Goal: Task Accomplishment & Management: Use online tool/utility

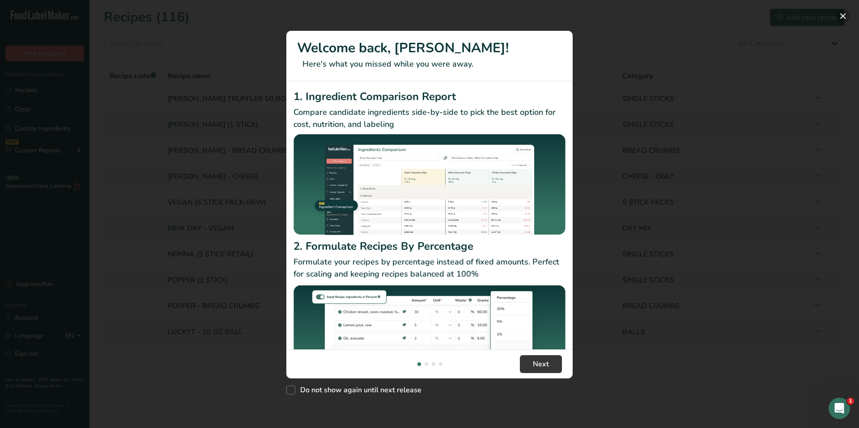
click at [839, 14] on button "New Features" at bounding box center [842, 16] width 14 height 14
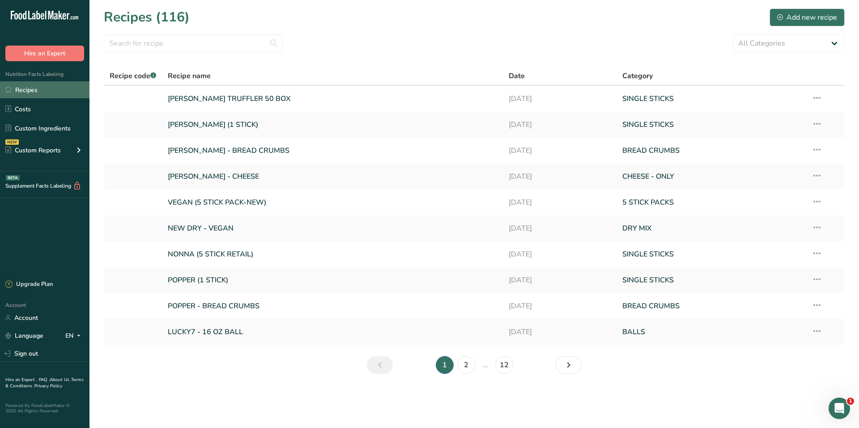
click at [50, 95] on link "Recipes" at bounding box center [44, 89] width 89 height 17
click at [787, 44] on select "All Categories 5 STICK PACKS 50 STICK PACKS Baked Goods BALLS Beverages BREAD C…" at bounding box center [789, 43] width 112 height 18
select select "1135"
click at [733, 34] on select "All Categories 5 STICK PACKS 50 STICK PACKS Baked Goods BALLS Beverages BREAD C…" at bounding box center [789, 43] width 112 height 18
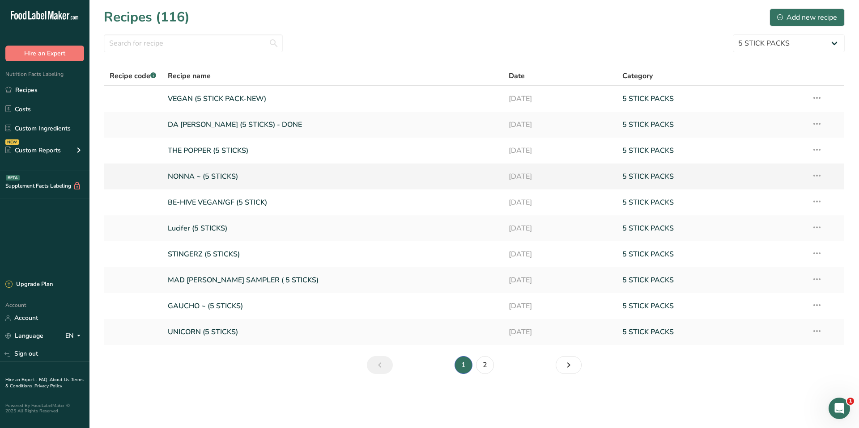
click at [212, 178] on link "NONNA ~ (5 STICKS)" at bounding box center [333, 176] width 330 height 19
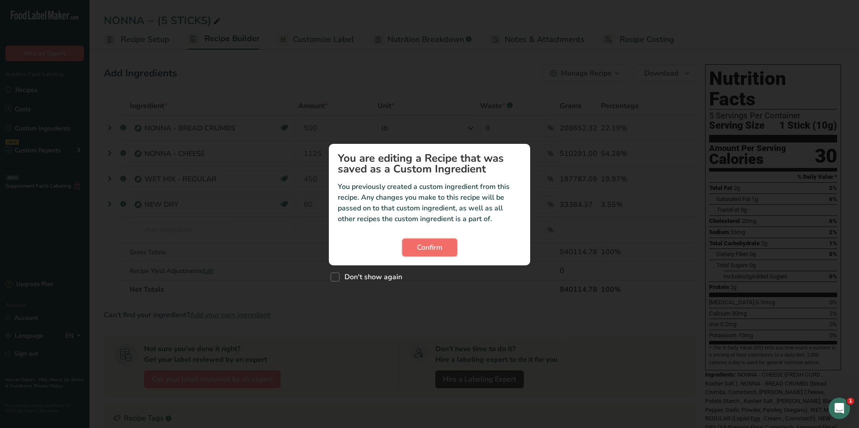
click at [440, 247] on span "Confirm" at bounding box center [429, 247] width 25 height 11
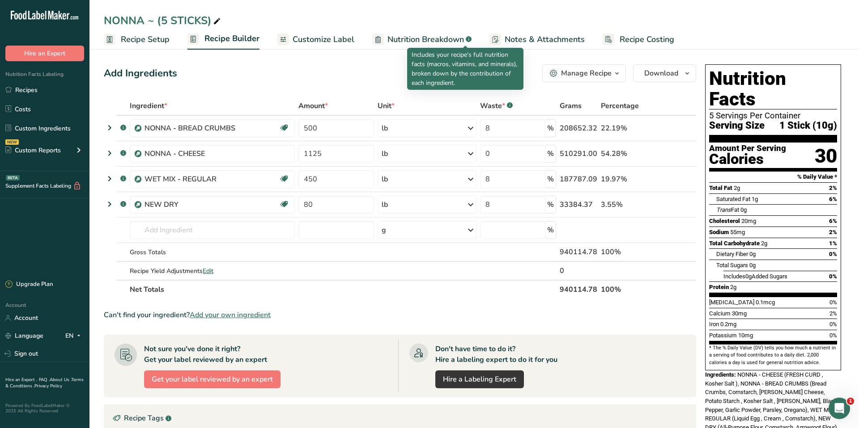
click at [450, 38] on span "Nutrition Breakdown" at bounding box center [425, 40] width 76 height 12
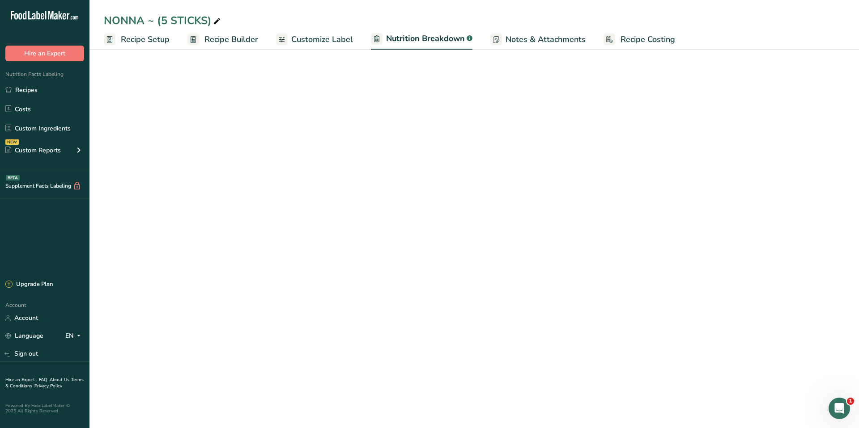
click at [320, 38] on span "Customize Label" at bounding box center [322, 40] width 62 height 12
select select "Calories"
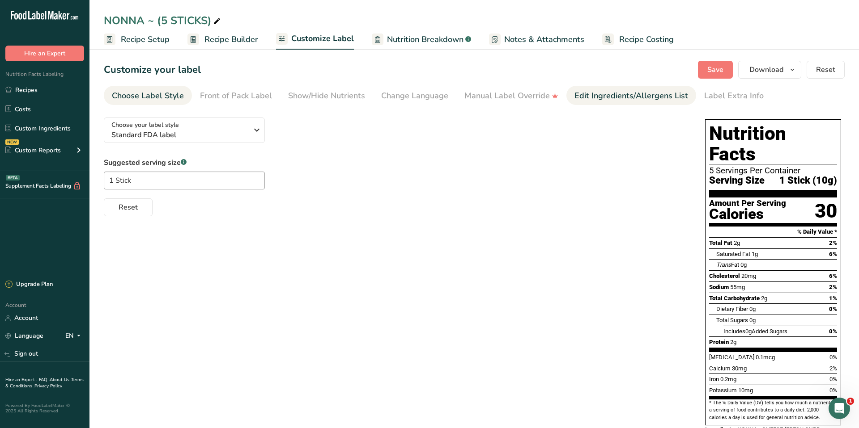
click at [601, 96] on div "Edit Ingredients/Allergens List" at bounding box center [631, 96] width 114 height 12
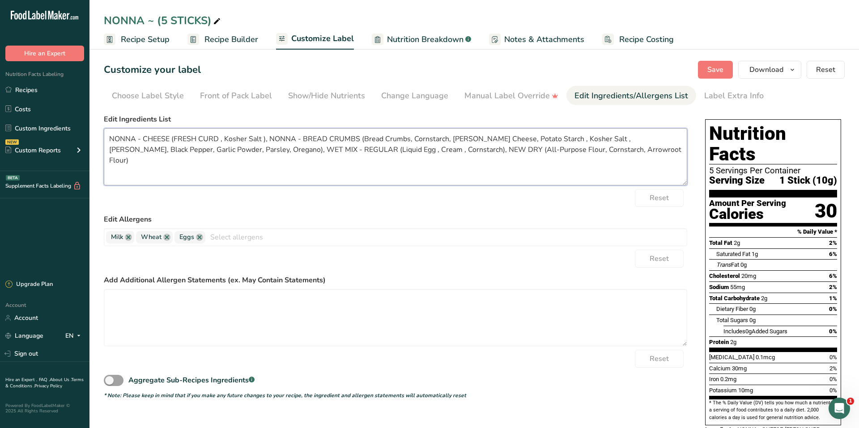
click at [495, 146] on textarea "NONNA - CHEESE (FRESH CURD , Kosher Salt ), NONNA - BREAD CRUMBS (Bread Crumbs,…" at bounding box center [395, 156] width 583 height 57
drag, startPoint x: 599, startPoint y: 149, endPoint x: 98, endPoint y: 85, distance: 505.4
click at [98, 85] on section "Customize your label Save Download Choose what to show on your downloaded label…" at bounding box center [473, 307] width 769 height 521
paste textarea "Mozzarella Cheese ((Fresh Curd - Pasteurized Milk, Cream, Vinegar, Vegetable En…"
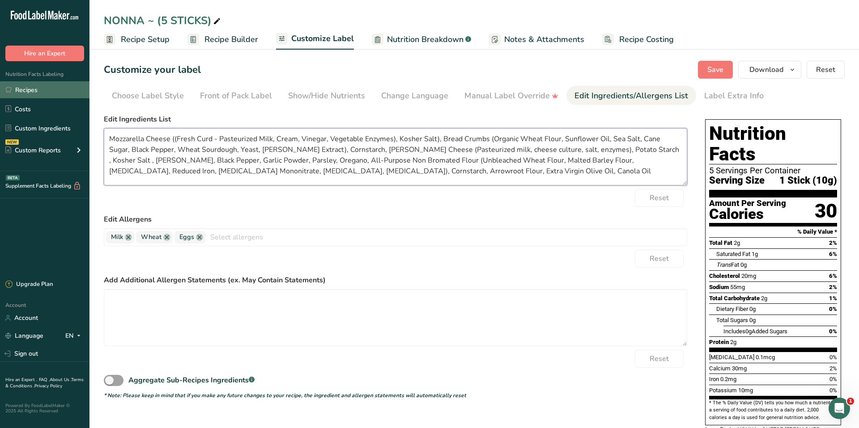
type textarea "Mozzarella Cheese ((Fresh Curd - Pasteurized Milk, Cream, Vinegar, Vegetable En…"
click at [28, 90] on link "Recipes" at bounding box center [44, 89] width 89 height 17
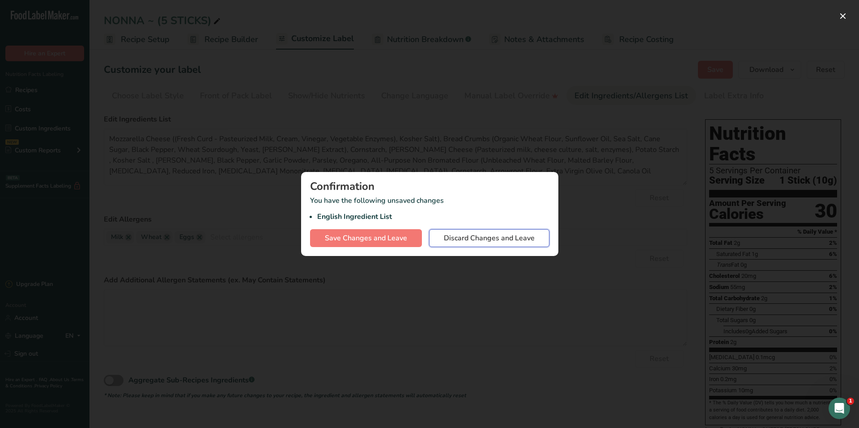
click at [469, 239] on span "Discard Changes and Leave" at bounding box center [489, 238] width 91 height 11
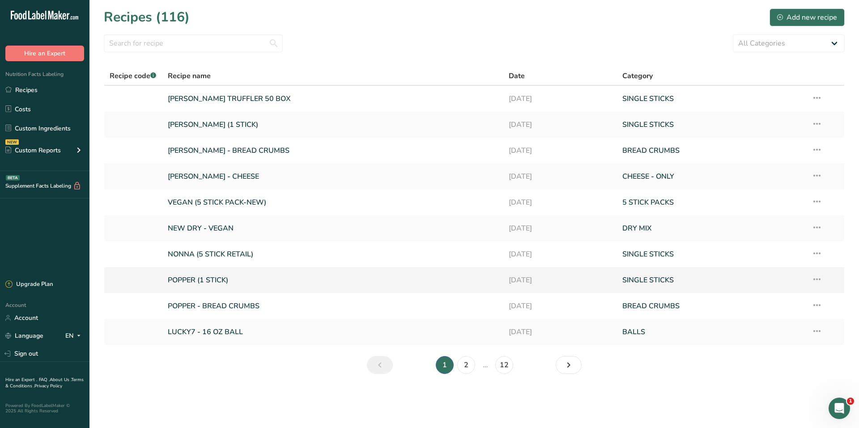
click at [203, 279] on link "POPPER (1 STICK)" at bounding box center [333, 280] width 330 height 19
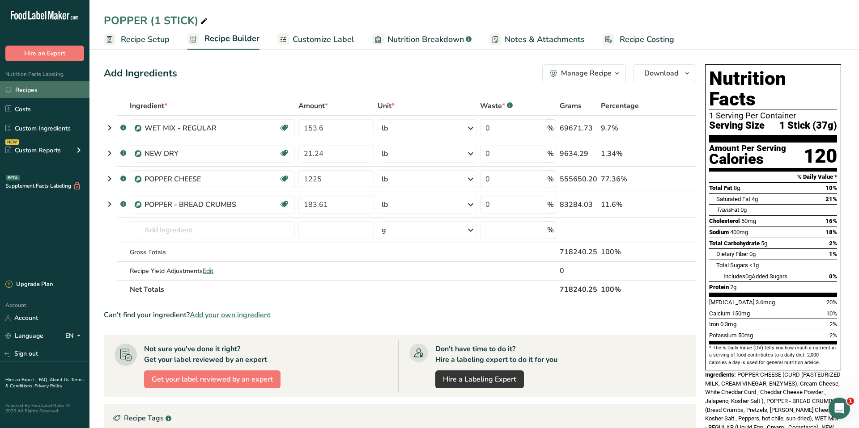
click at [22, 92] on link "Recipes" at bounding box center [44, 89] width 89 height 17
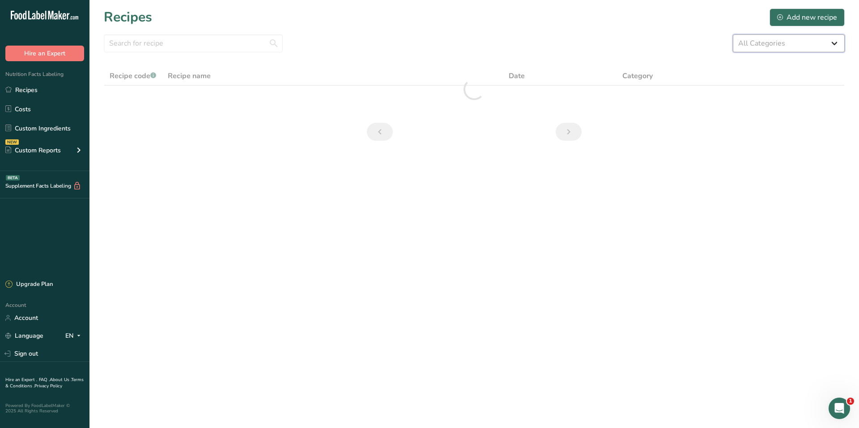
click at [762, 41] on select "All Categories 5 STICK PACKS 50 STICK PACKS Baked Goods BALLS Beverages BREAD C…" at bounding box center [789, 43] width 112 height 18
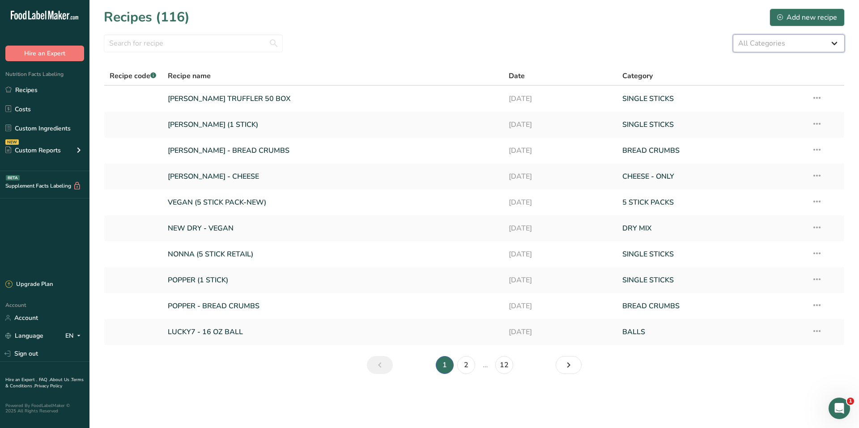
select select "1135"
click at [733, 34] on select "All Categories 5 STICK PACKS 50 STICK PACKS Baked Goods BALLS Beverages BREAD C…" at bounding box center [789, 43] width 112 height 18
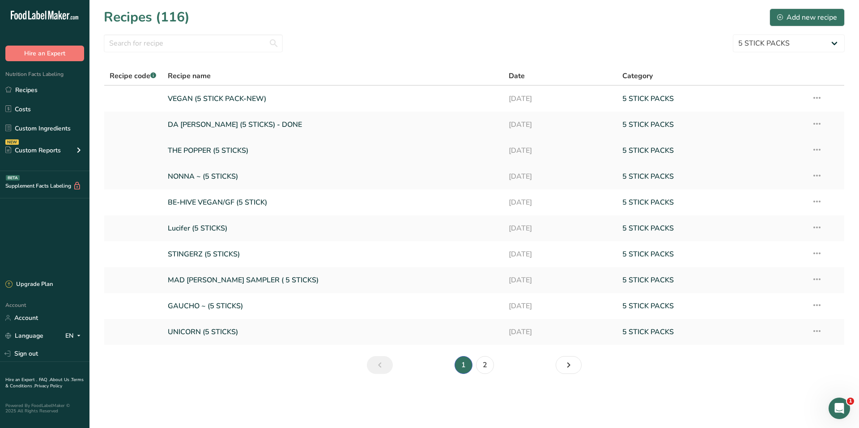
click at [257, 152] on link "THE POPPER (5 STICKS)" at bounding box center [333, 150] width 330 height 19
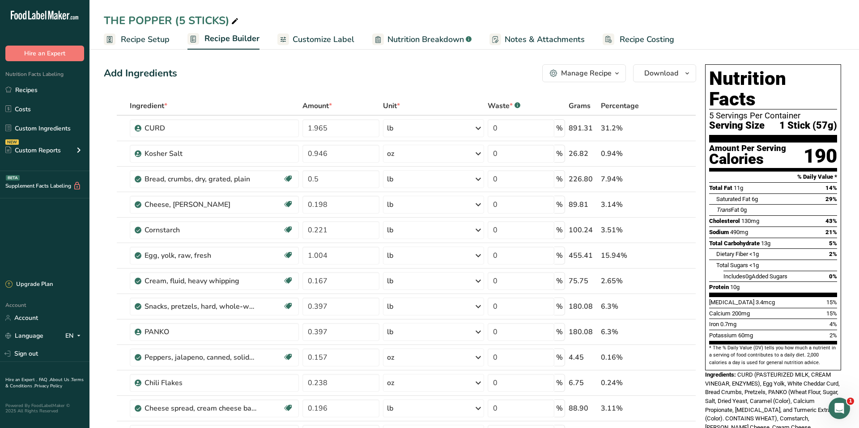
click at [348, 43] on span "Customize Label" at bounding box center [323, 40] width 62 height 12
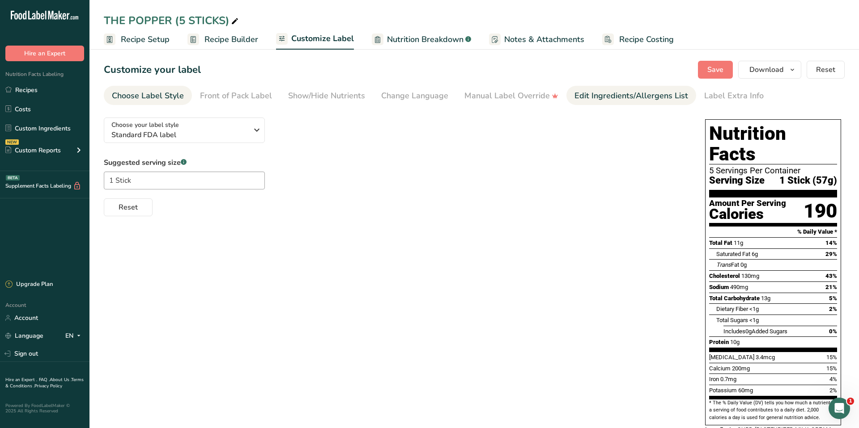
click at [616, 97] on div "Edit Ingredients/Allergens List" at bounding box center [631, 96] width 114 height 12
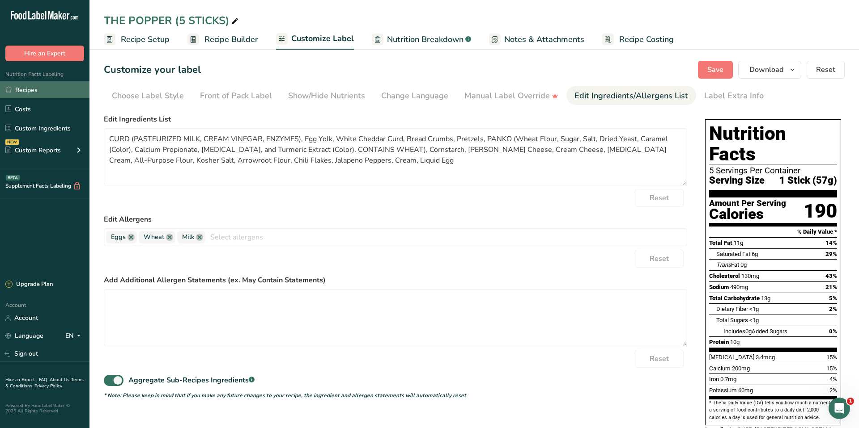
click at [28, 90] on link "Recipes" at bounding box center [44, 89] width 89 height 17
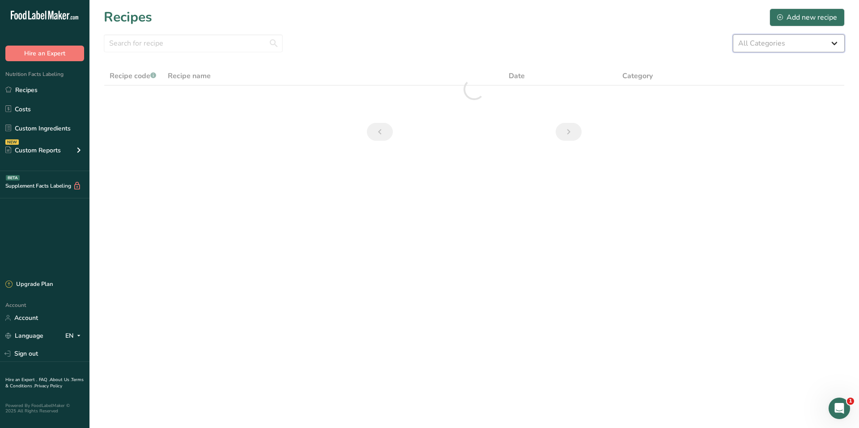
click at [759, 40] on select "All Categories 5 STICK PACKS 50 STICK PACKS Baked Goods BALLS Beverages BREAD C…" at bounding box center [789, 43] width 112 height 18
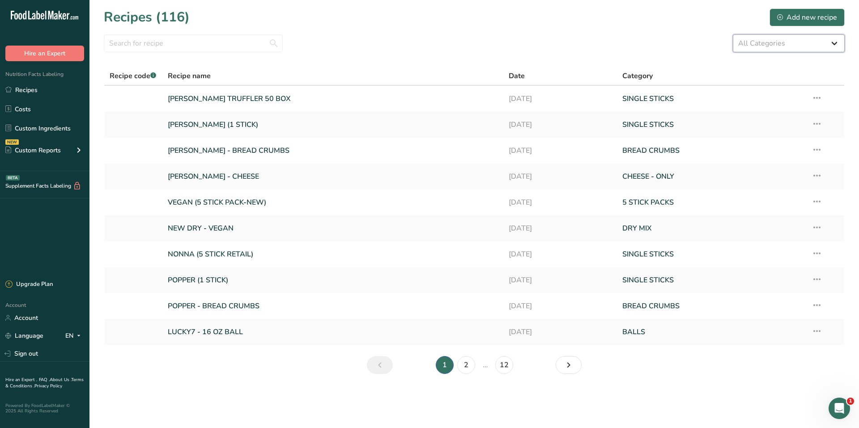
select select "1135"
click at [733, 34] on select "All Categories 5 STICK PACKS 50 STICK PACKS Baked Goods BALLS Beverages BREAD C…" at bounding box center [789, 43] width 112 height 18
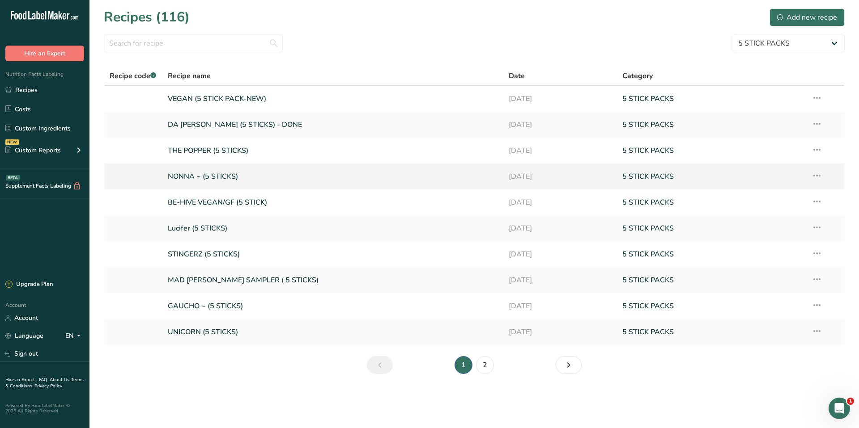
click at [183, 173] on link "NONNA ~ (5 STICKS)" at bounding box center [333, 176] width 330 height 19
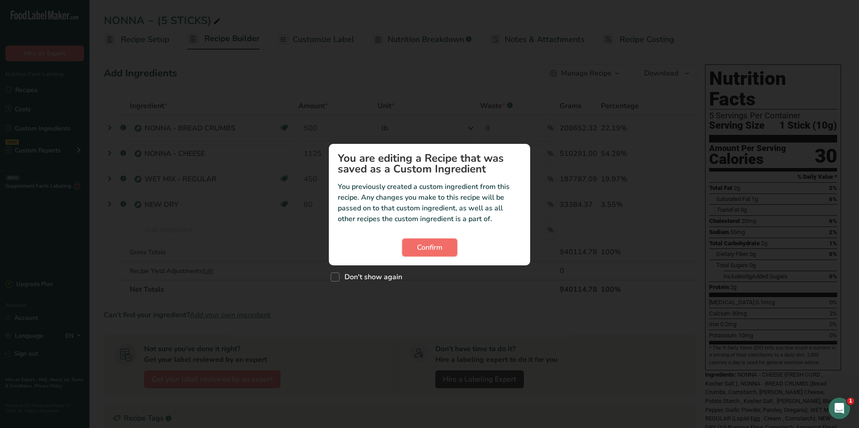
click at [428, 250] on span "Confirm" at bounding box center [429, 247] width 25 height 11
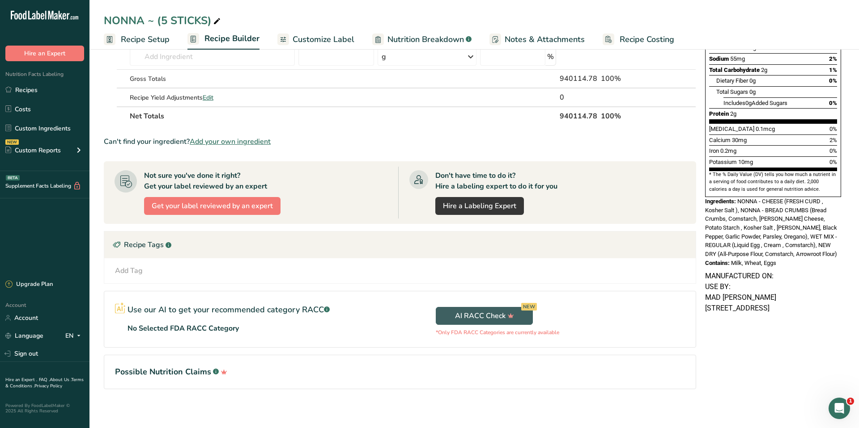
scroll to position [178, 0]
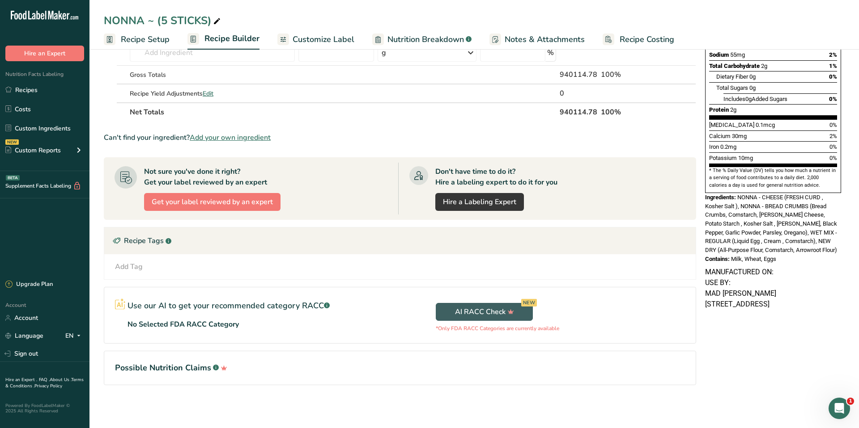
drag, startPoint x: 775, startPoint y: 240, endPoint x: 744, endPoint y: 187, distance: 61.5
click at [745, 183] on div "Nutrition Facts 5 Servings Per Container Serving Size 1 Stick (10g) Amount Per …" at bounding box center [772, 75] width 143 height 384
click at [742, 288] on p "MAD MUTZ 2643 FAIRMOUNT AVE, AC, NJ 08401" at bounding box center [773, 298] width 136 height 21
